Goal: Information Seeking & Learning: Learn about a topic

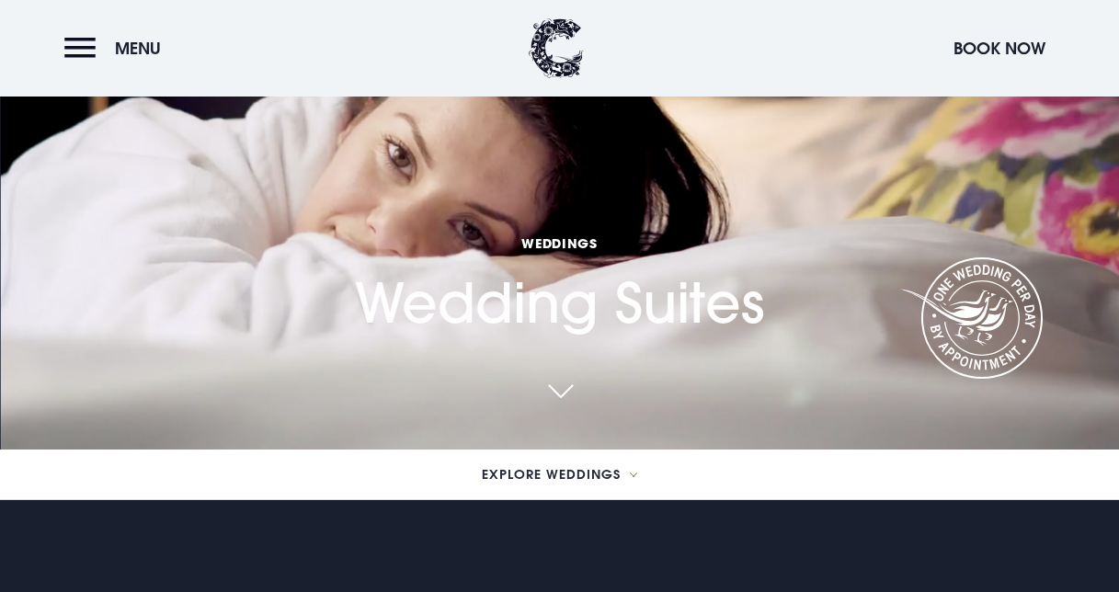
scroll to position [143, 0]
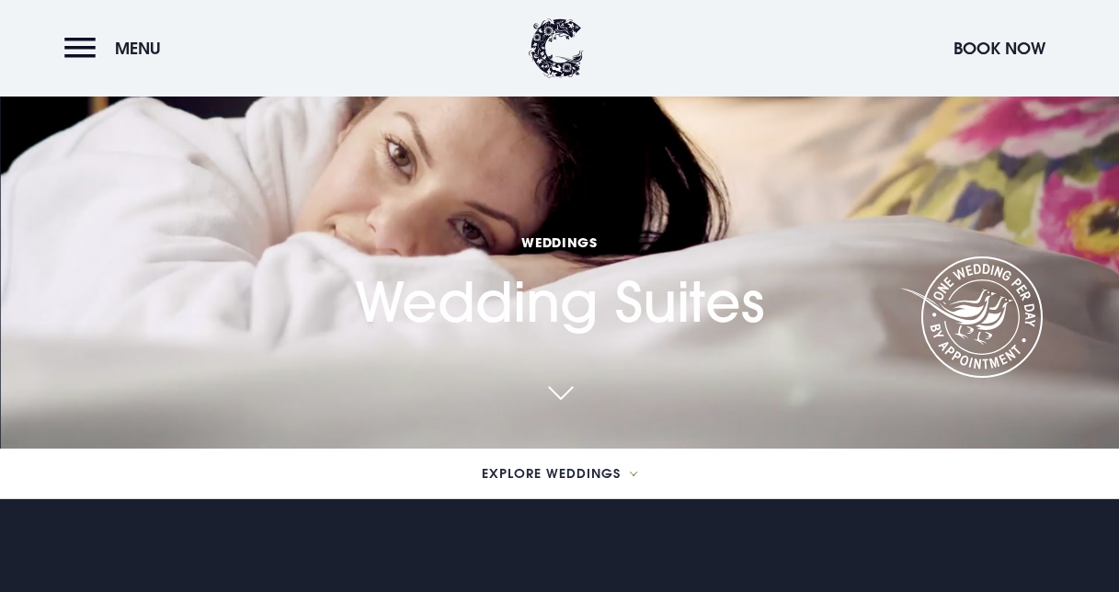
click at [575, 391] on link at bounding box center [560, 394] width 42 height 40
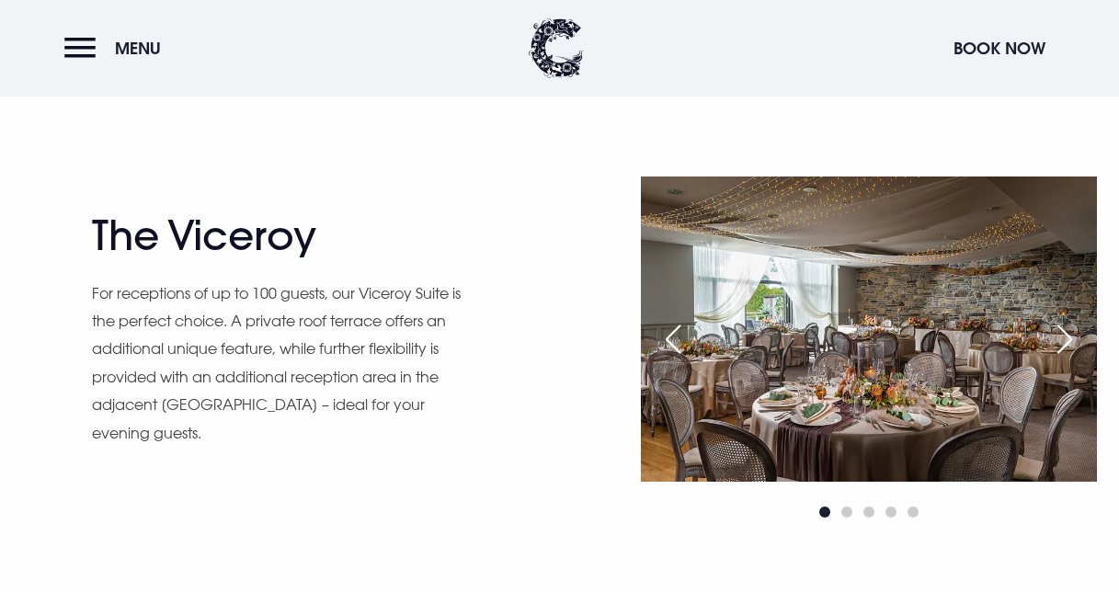
scroll to position [1377, 0]
click at [1074, 337] on div "Next slide" at bounding box center [1064, 338] width 46 height 40
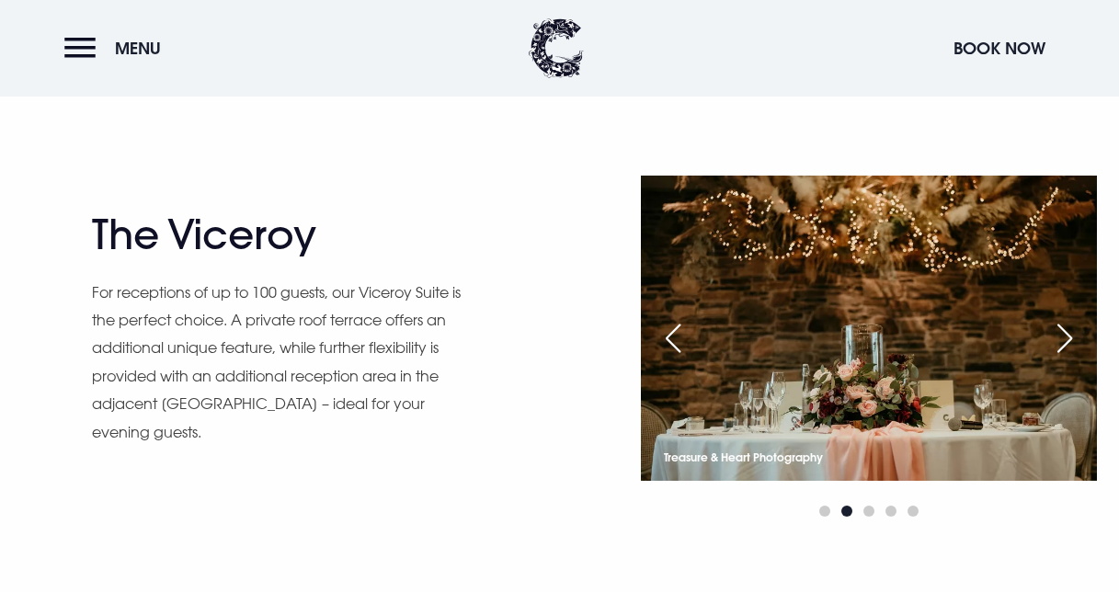
click at [1074, 337] on div "Next slide" at bounding box center [1064, 338] width 46 height 40
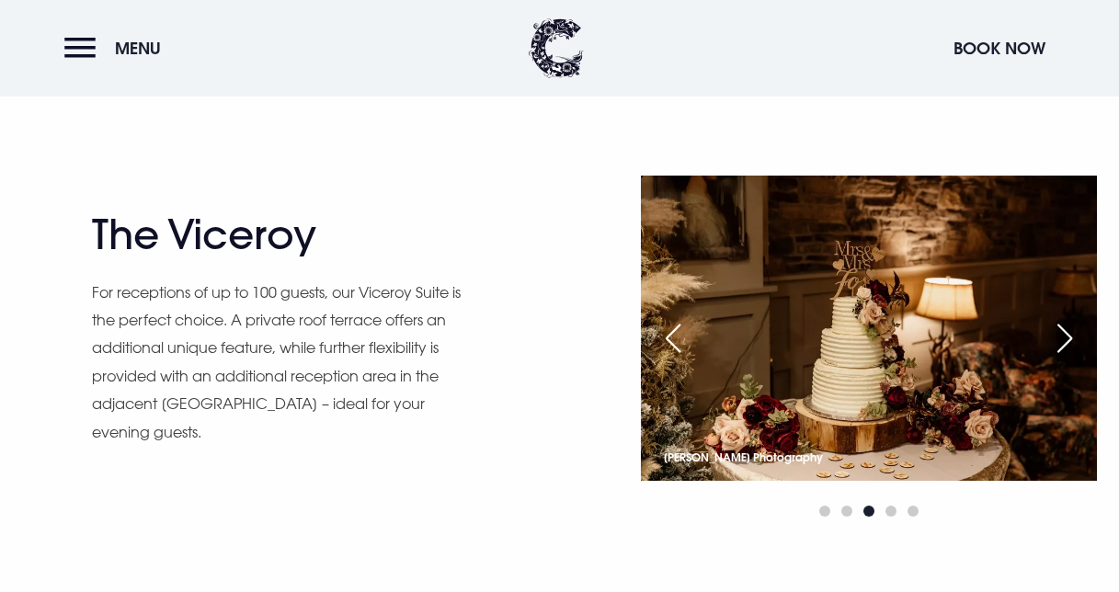
click at [1074, 337] on div "Next slide" at bounding box center [1064, 338] width 46 height 40
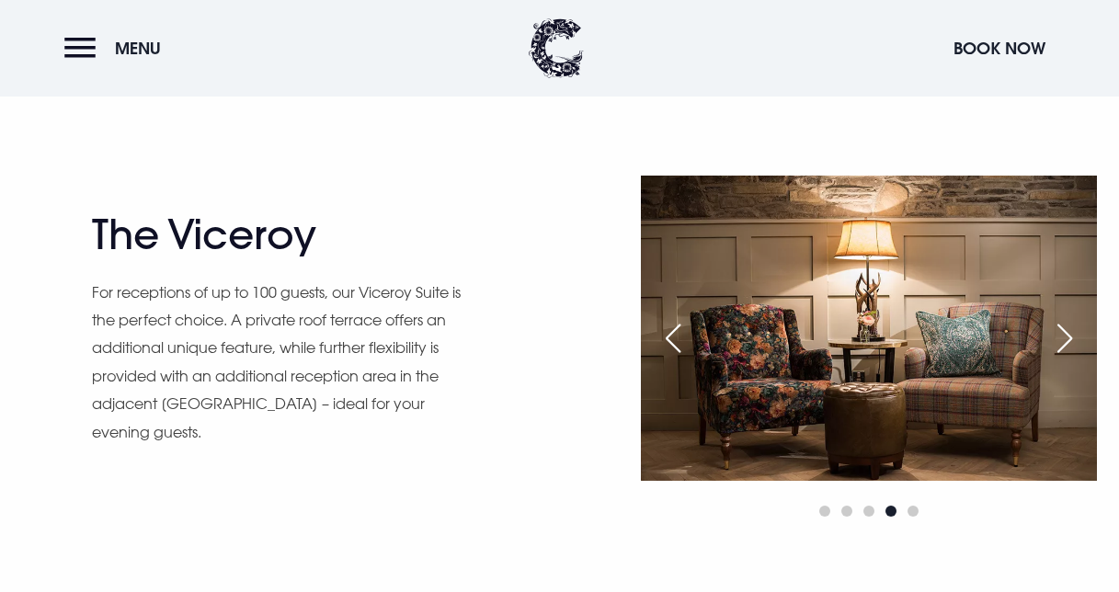
click at [1074, 337] on div "Next slide" at bounding box center [1064, 338] width 46 height 40
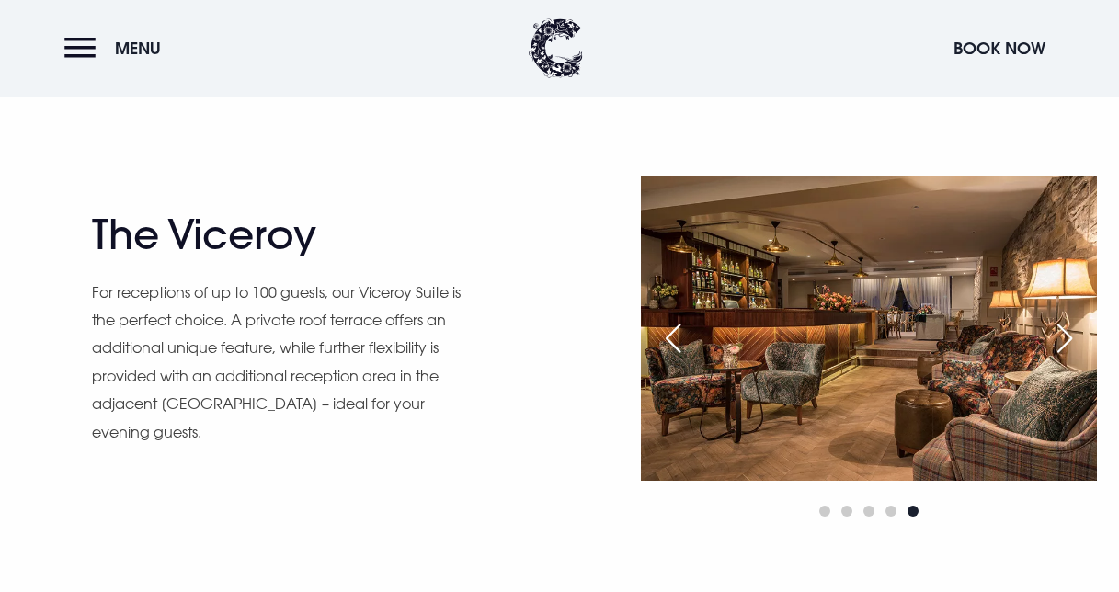
click at [1074, 337] on div "Next slide" at bounding box center [1064, 338] width 46 height 40
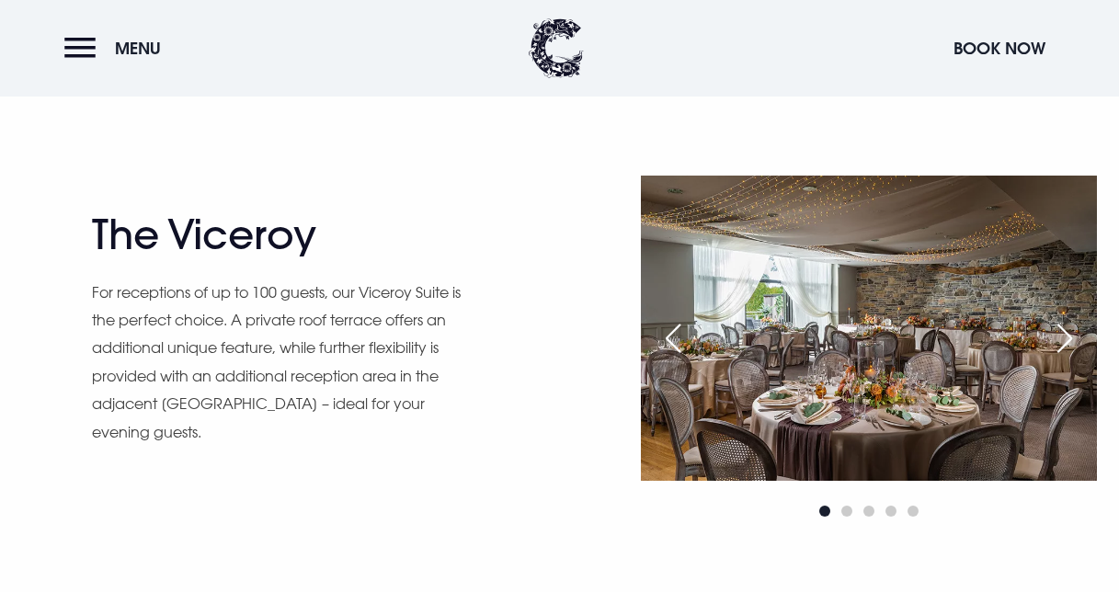
click at [1074, 337] on div "Next slide" at bounding box center [1064, 338] width 46 height 40
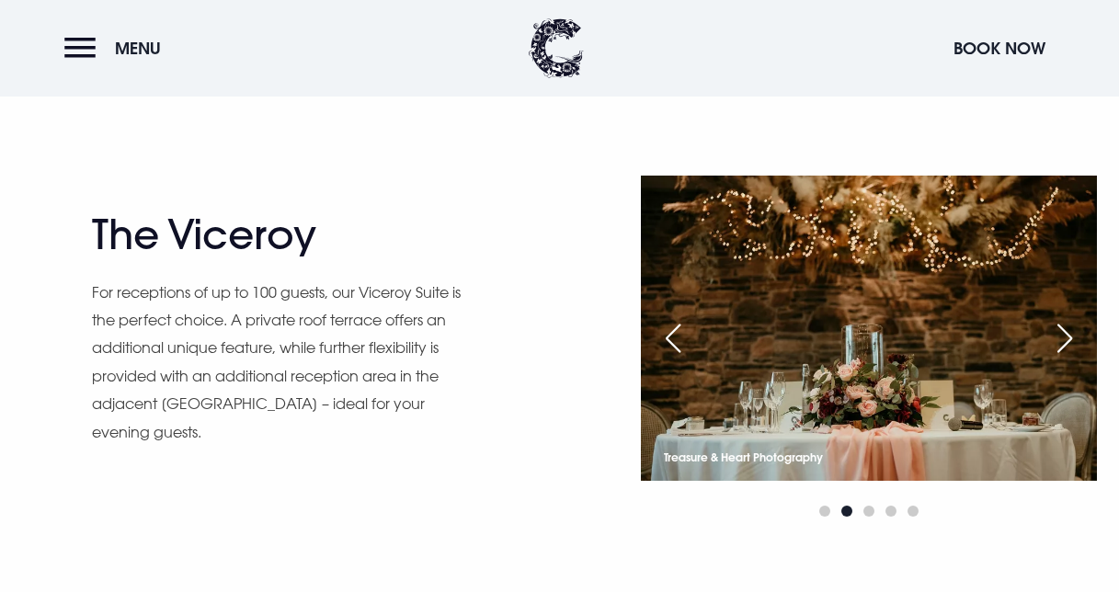
click at [1074, 337] on div "Next slide" at bounding box center [1064, 338] width 46 height 40
